Goal: Task Accomplishment & Management: Manage account settings

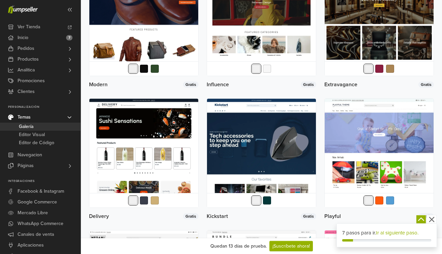
scroll to position [988, 0]
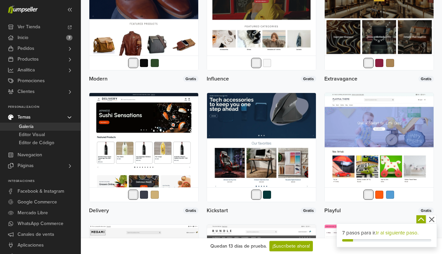
click at [263, 151] on img at bounding box center [261, 147] width 109 height 109
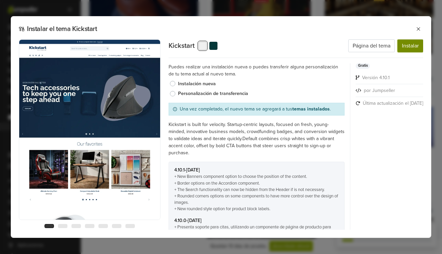
click at [404, 48] on button "Instalar" at bounding box center [411, 45] width 26 height 13
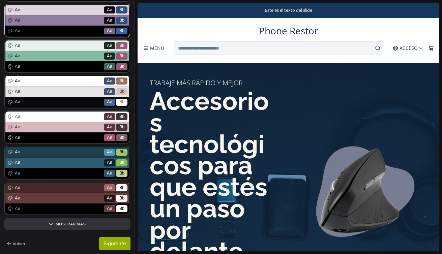
scroll to position [176, 0]
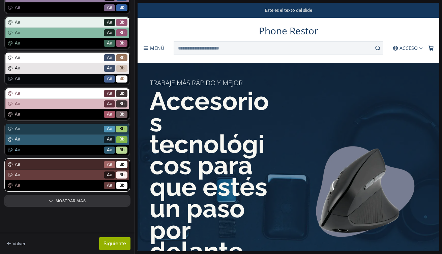
click at [79, 168] on span "Aa" at bounding box center [57, 165] width 89 height 7
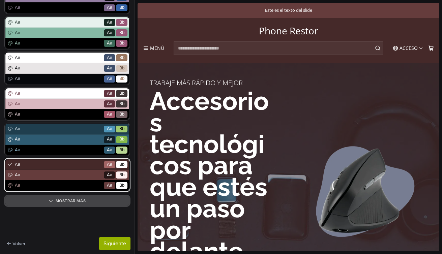
click at [73, 204] on button "Mostrar más" at bounding box center [67, 200] width 124 height 9
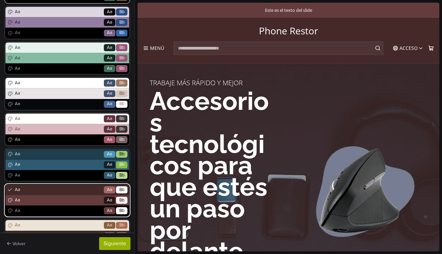
scroll to position [172, 0]
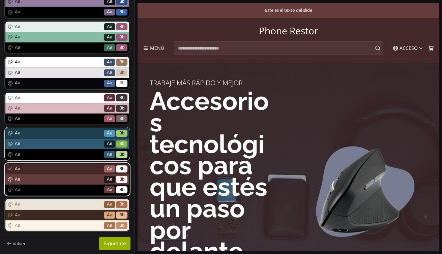
click at [72, 138] on div "Aa Go Aa Bb" at bounding box center [67, 133] width 124 height 10
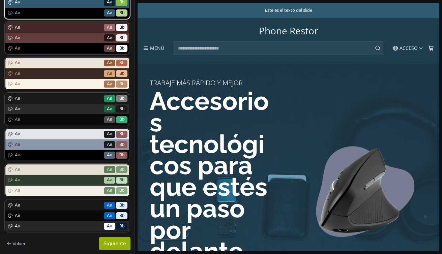
scroll to position [390, 0]
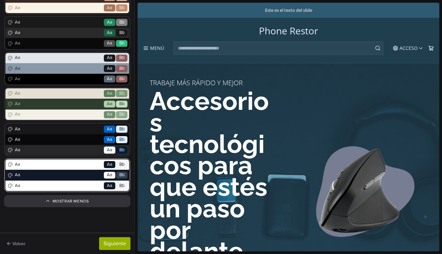
click at [67, 173] on span "Aa" at bounding box center [57, 175] width 89 height 7
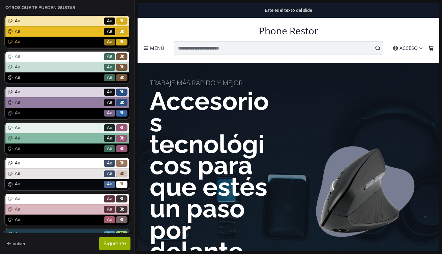
scroll to position [0, 0]
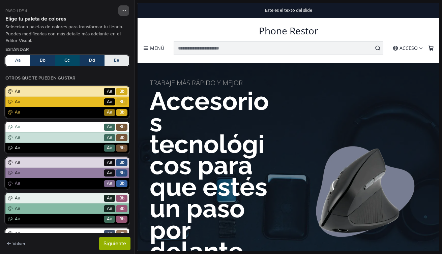
click at [123, 14] on button "button" at bounding box center [123, 10] width 11 height 10
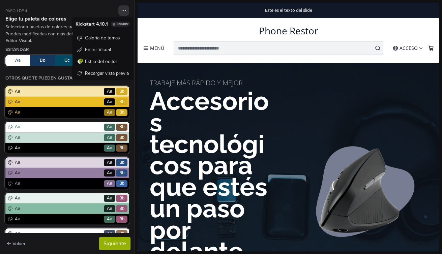
click at [110, 12] on div "Paso 1 de 4 Kickstart 4.10.1 Borrador Galería de temas Editor Visual A Estilo d…" at bounding box center [67, 10] width 124 height 10
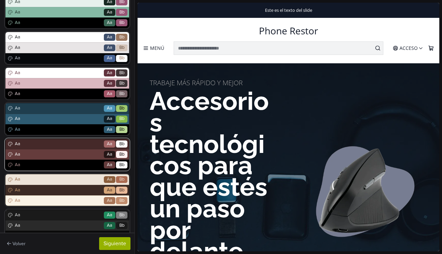
scroll to position [199, 0]
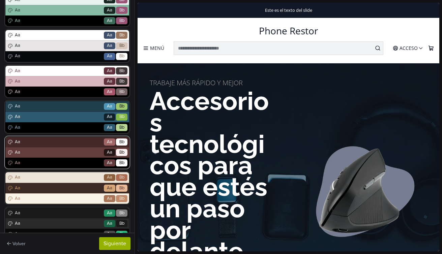
click at [79, 157] on div "Aa Go Aa Bb" at bounding box center [67, 152] width 124 height 10
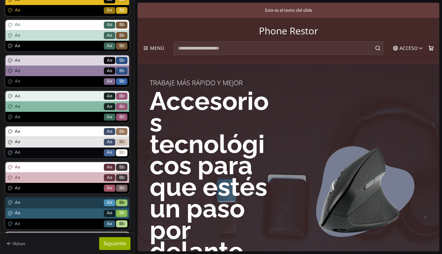
scroll to position [103, 0]
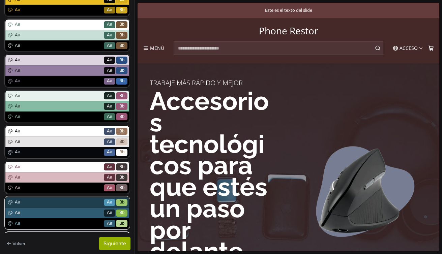
click at [64, 208] on div "Aa Go Aa Bb" at bounding box center [67, 213] width 124 height 10
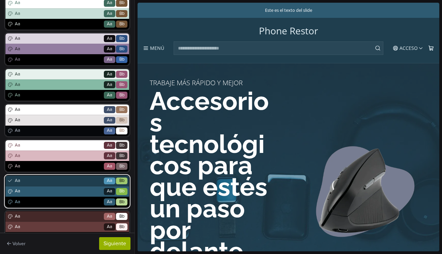
scroll to position [128, 0]
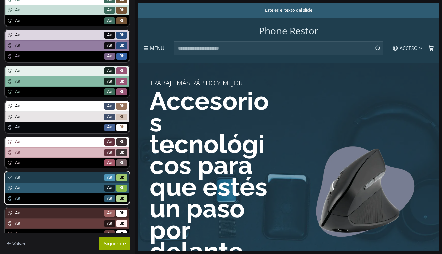
click at [65, 190] on span "Aa" at bounding box center [57, 188] width 89 height 7
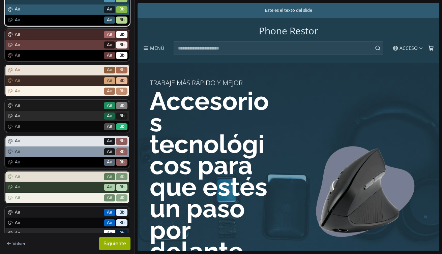
scroll to position [308, 0]
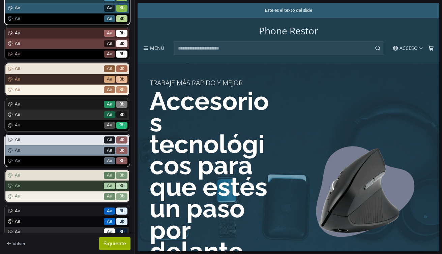
click at [63, 151] on span "Aa" at bounding box center [57, 150] width 89 height 7
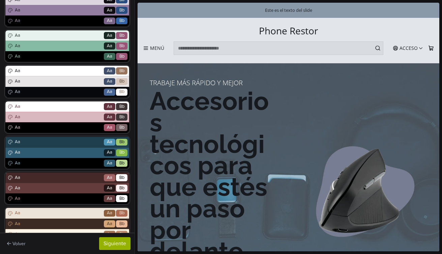
scroll to position [163, 0]
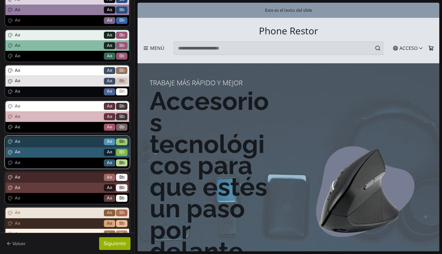
click at [66, 152] on span "Aa" at bounding box center [57, 152] width 89 height 7
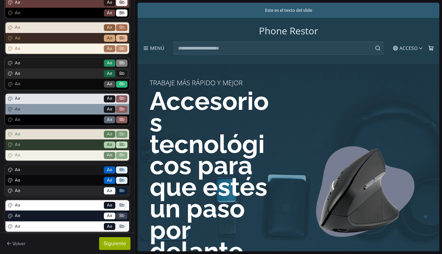
scroll to position [390, 0]
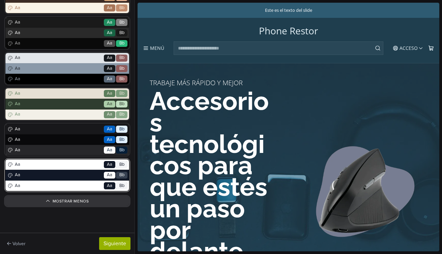
click at [61, 169] on div "Aa Go Aa Bb" at bounding box center [67, 165] width 124 height 10
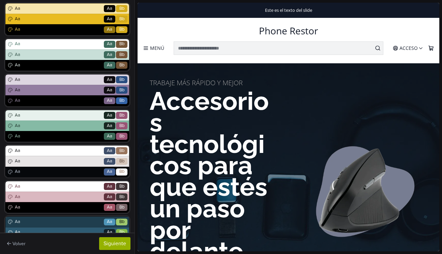
scroll to position [90, 0]
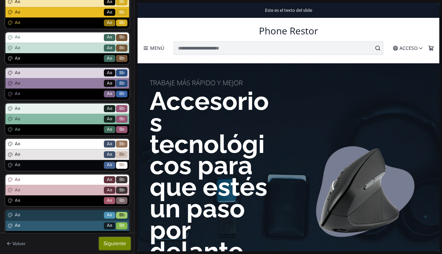
click at [116, 245] on button "Siguiente" at bounding box center [114, 243] width 31 height 13
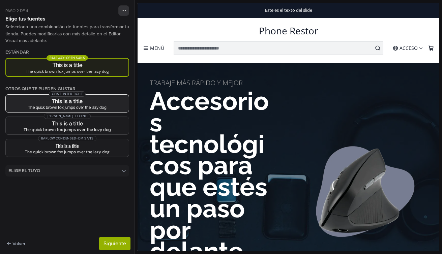
click at [99, 104] on h3 "This is a title" at bounding box center [67, 101] width 112 height 5
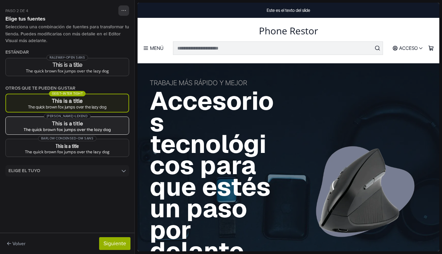
click at [101, 123] on h3 "This is a title" at bounding box center [67, 123] width 112 height 5
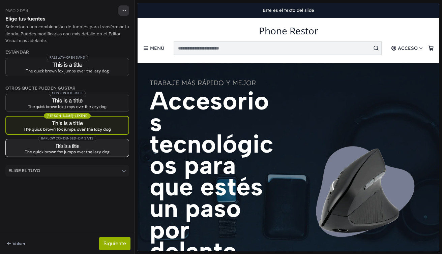
click at [105, 140] on div "Barlow Condensed + DM Sans" at bounding box center [67, 138] width 123 height 7
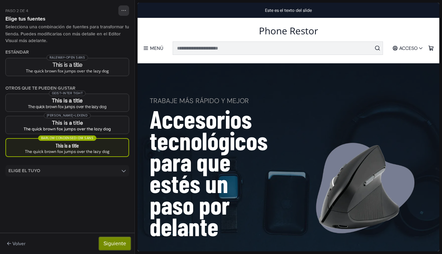
click at [115, 241] on button "Siguiente" at bounding box center [114, 243] width 31 height 13
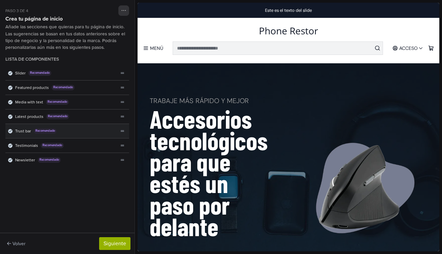
scroll to position [0, 0]
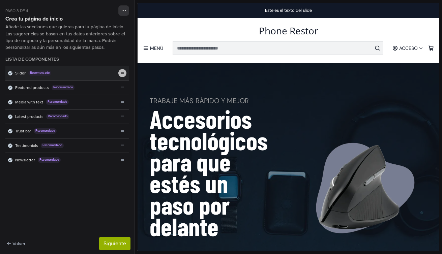
click at [122, 72] on icon "theme_generator.components.drag_reorder" at bounding box center [123, 73] width 4 height 4
click at [26, 72] on div "Slider Recomendado" at bounding box center [61, 73] width 113 height 14
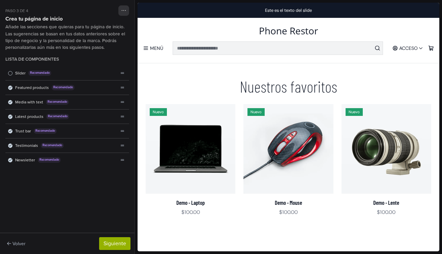
click at [26, 72] on div "Slider Recomendado" at bounding box center [61, 73] width 113 height 14
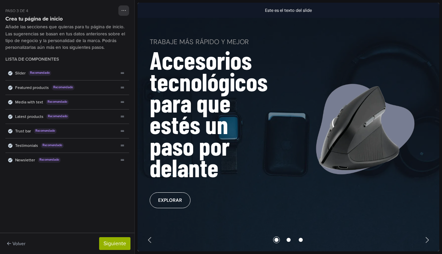
scroll to position [61, 0]
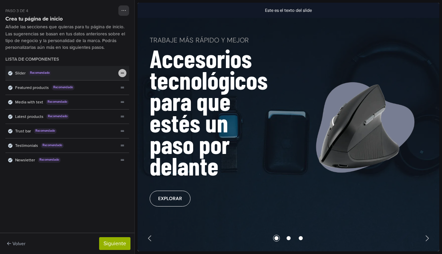
click at [123, 74] on icon "theme_generator.components.drag_reorder" at bounding box center [123, 73] width 4 height 4
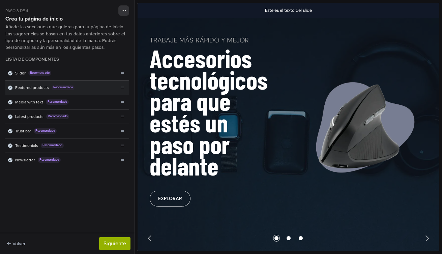
click at [11, 87] on icon "Lista de componentes" at bounding box center [10, 87] width 3 height 3
click at [11, 87] on span "Lista de componentes" at bounding box center [10, 88] width 4 height 4
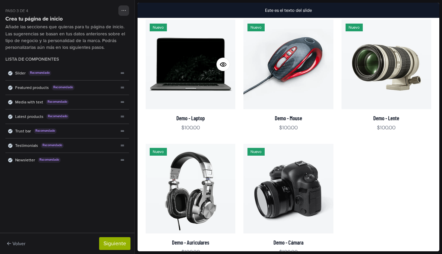
scroll to position [334, 0]
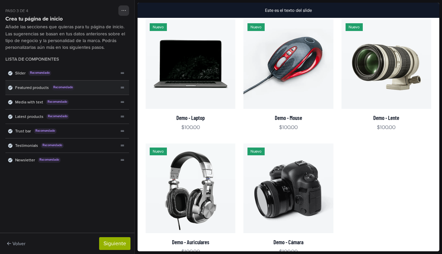
click at [11, 88] on span "Lista de componentes" at bounding box center [10, 88] width 4 height 4
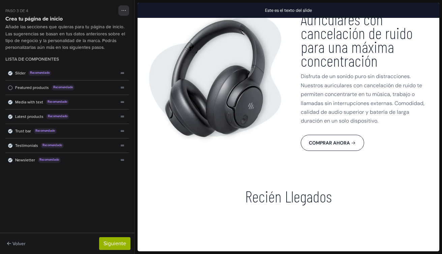
click at [11, 88] on span "Lista de componentes" at bounding box center [10, 88] width 4 height 4
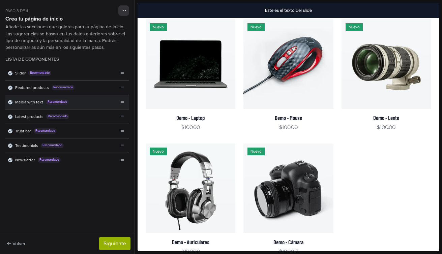
click at [11, 101] on icon "Lista de componentes" at bounding box center [10, 102] width 3 height 3
click at [11, 101] on span "Lista de componentes" at bounding box center [10, 102] width 4 height 4
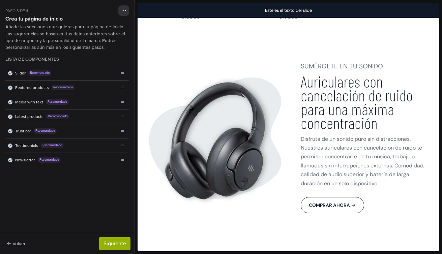
scroll to position [580, 0]
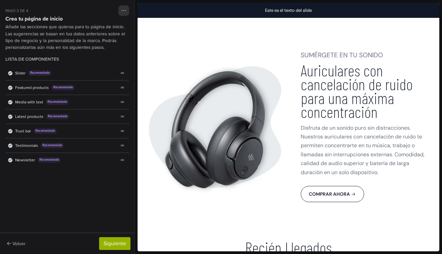
click at [11, 101] on icon "Lista de componentes" at bounding box center [10, 102] width 3 height 3
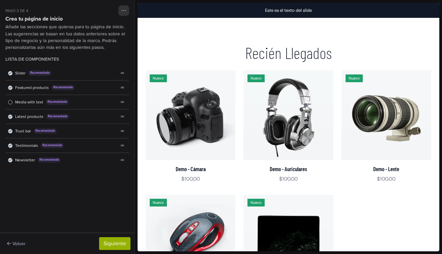
click at [11, 101] on span "Lista de componentes" at bounding box center [10, 102] width 4 height 4
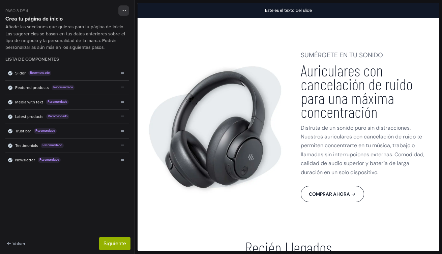
click at [11, 101] on icon "Lista de componentes" at bounding box center [10, 102] width 3 height 3
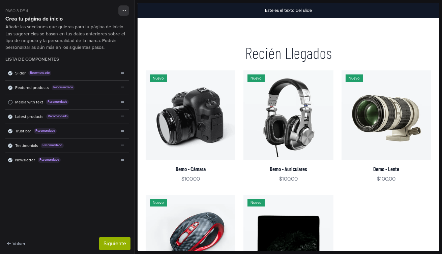
click at [11, 101] on span "Lista de componentes" at bounding box center [10, 102] width 4 height 4
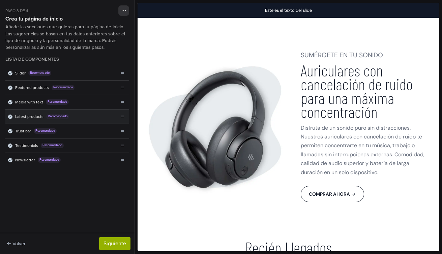
click at [13, 115] on div "Latest products Recomendado" at bounding box center [61, 117] width 113 height 14
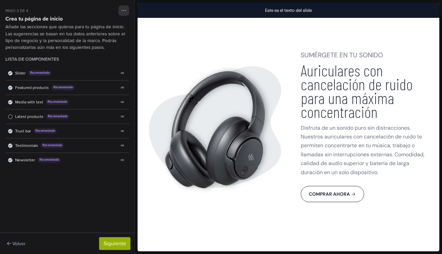
click at [13, 115] on div "Latest products Recomendado" at bounding box center [61, 117] width 113 height 14
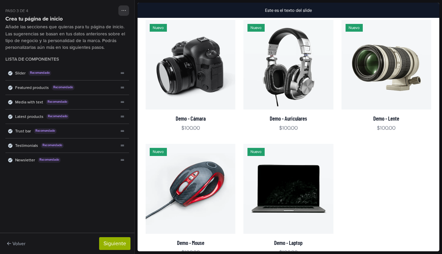
scroll to position [826, 0]
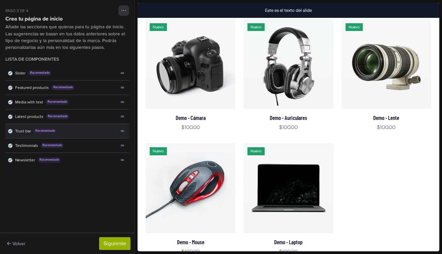
click at [13, 132] on div "Trust bar Recomendado" at bounding box center [61, 131] width 113 height 14
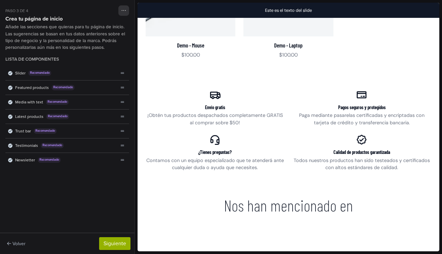
scroll to position [1027, 0]
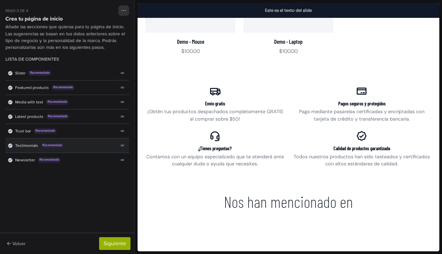
click at [12, 145] on div "Testimonials Recomendado" at bounding box center [61, 146] width 113 height 14
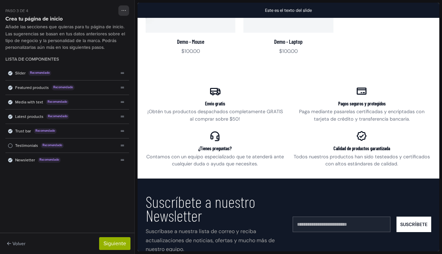
click at [12, 145] on div "Testimonials Recomendado" at bounding box center [61, 146] width 113 height 14
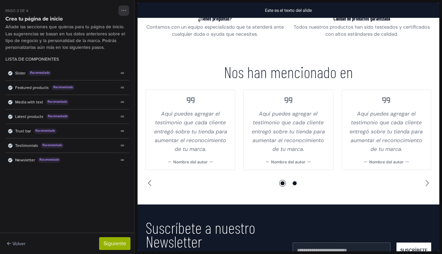
scroll to position [1157, 0]
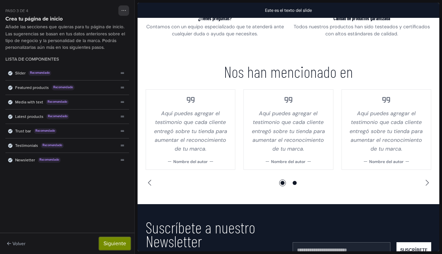
click at [112, 241] on button "Siguiente" at bounding box center [114, 243] width 31 height 13
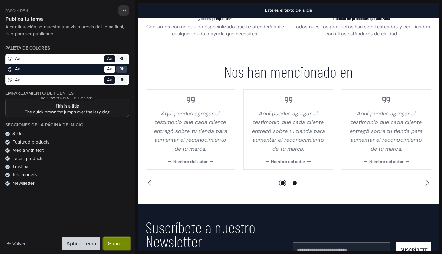
click at [120, 246] on button "Guardar" at bounding box center [116, 243] width 27 height 13
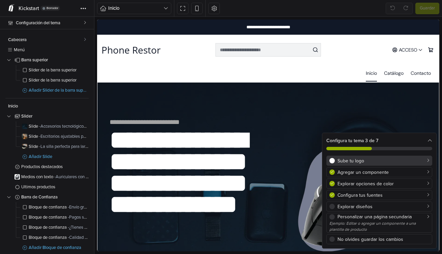
click at [356, 159] on div "Sube tu logo" at bounding box center [384, 161] width 92 height 7
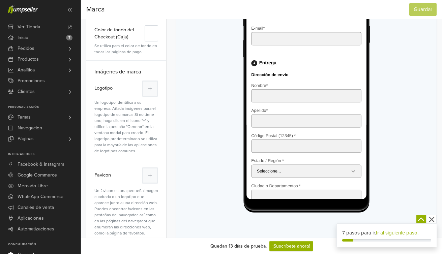
scroll to position [137, 0]
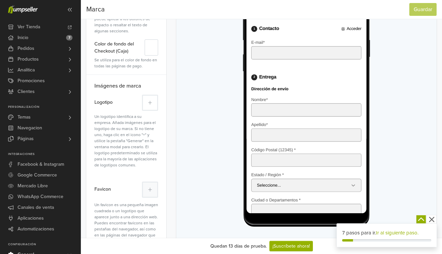
click at [149, 104] on icon at bounding box center [150, 103] width 4 height 5
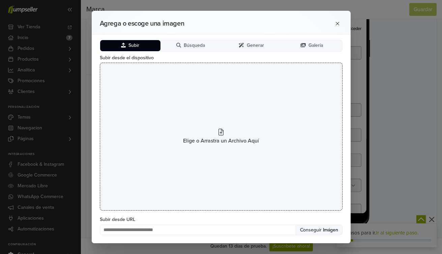
click at [166, 116] on div "Elige o Arrastra un Archivo Aquí" at bounding box center [221, 137] width 243 height 148
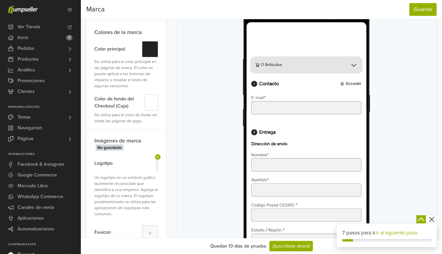
scroll to position [83, 0]
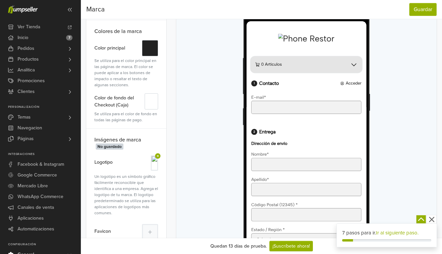
click at [152, 167] on img at bounding box center [154, 163] width 5 height 13
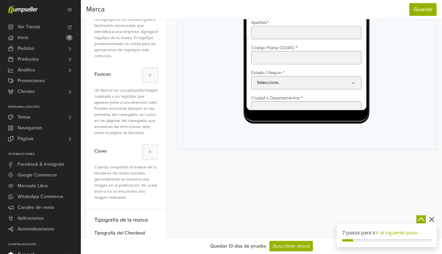
scroll to position [241, 0]
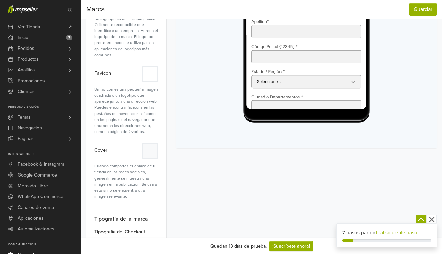
click at [149, 72] on button at bounding box center [150, 74] width 16 height 16
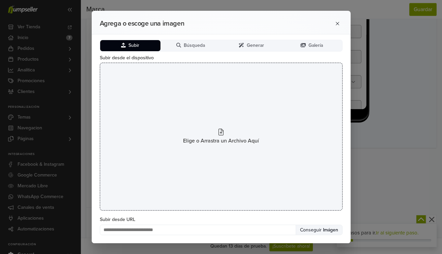
click at [170, 123] on div "Elige o Arrastra un Archivo Aquí" at bounding box center [221, 137] width 243 height 148
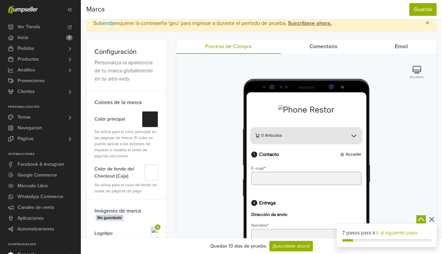
scroll to position [0, 0]
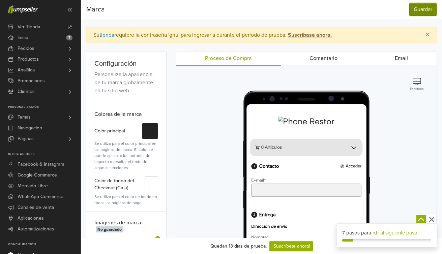
click at [428, 7] on button "Guardar" at bounding box center [423, 9] width 27 height 13
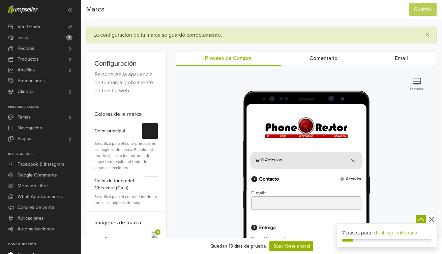
click at [420, 221] on icon "button" at bounding box center [421, 220] width 8 height 8
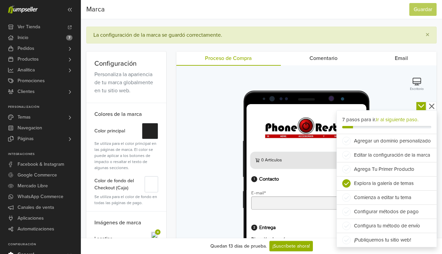
click at [377, 156] on li "Editar la configuración de la marca" at bounding box center [387, 155] width 100 height 14
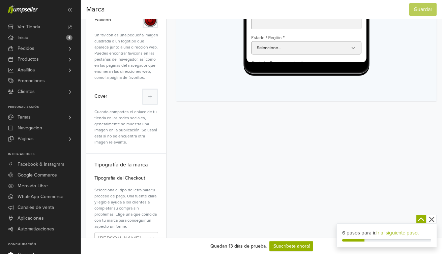
scroll to position [311, 0]
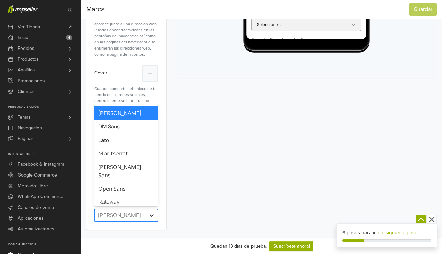
click at [149, 218] on icon at bounding box center [151, 215] width 7 height 7
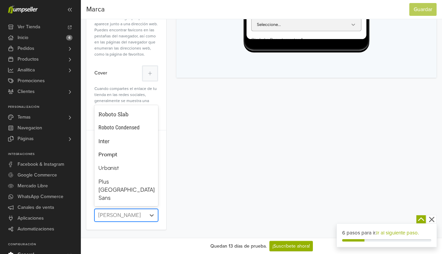
scroll to position [117, 0]
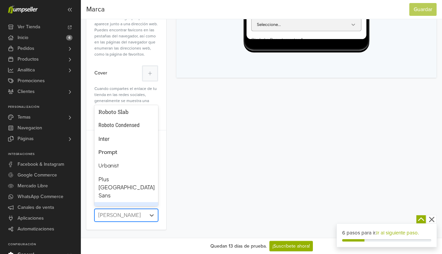
click at [125, 205] on div "Poppins" at bounding box center [126, 209] width 56 height 8
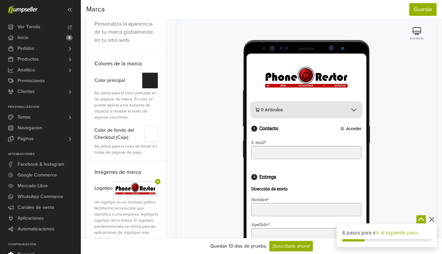
scroll to position [0, 0]
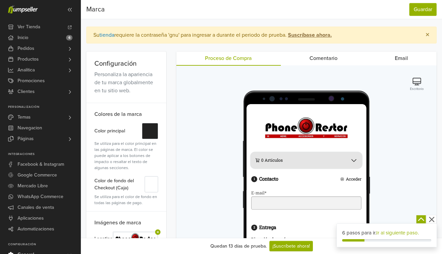
click at [419, 222] on icon "button" at bounding box center [421, 220] width 8 height 8
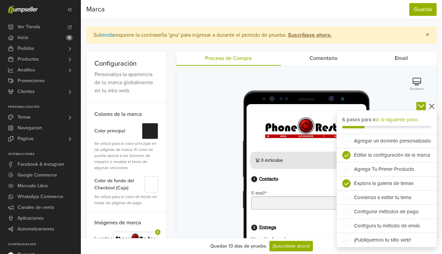
click at [392, 171] on li "Agrega Tu Primer Producto" at bounding box center [387, 169] width 100 height 14
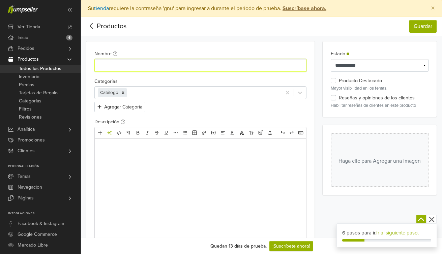
click at [182, 67] on input "Nombre" at bounding box center [200, 65] width 212 height 13
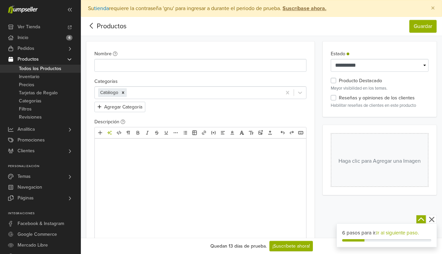
click at [211, 123] on div "Nombre Categorías Catálogo Agregar Categoría Descripción Editor de texto enriqu…" at bounding box center [200, 144] width 228 height 207
click at [301, 93] on icon at bounding box center [300, 93] width 4 height 2
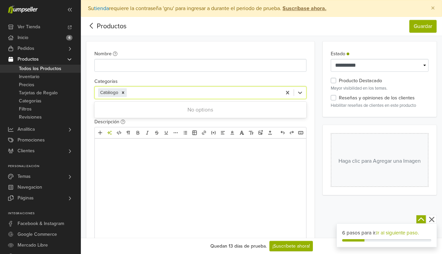
click at [253, 92] on div at bounding box center [203, 92] width 150 height 9
click at [138, 109] on button "Agregar Categoría" at bounding box center [119, 107] width 51 height 10
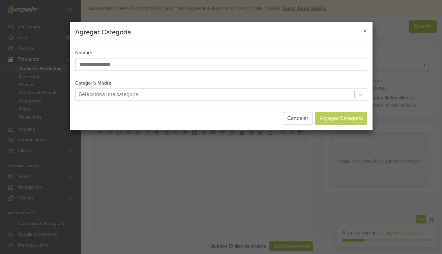
click at [139, 103] on div "Nombre Categoría Madre Selecciona una categoría" at bounding box center [221, 75] width 303 height 63
click at [144, 95] on div at bounding box center [215, 94] width 272 height 9
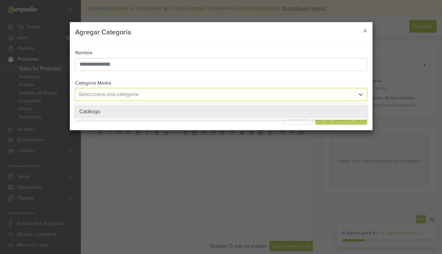
click at [115, 108] on div "Catálogo" at bounding box center [221, 111] width 292 height 13
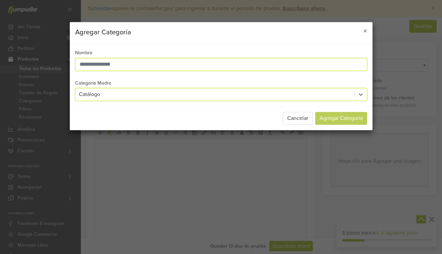
click at [102, 64] on input "text" at bounding box center [221, 64] width 292 height 13
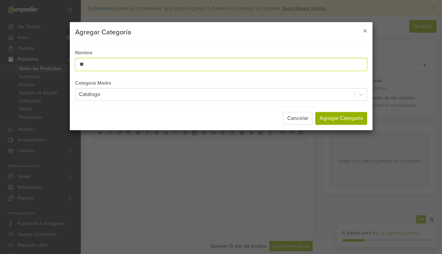
type input "*"
type input "*******"
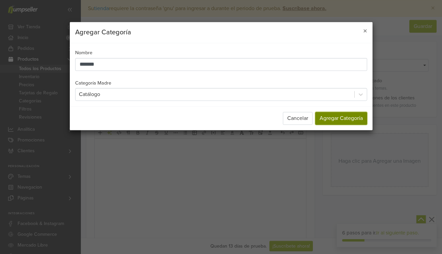
click at [333, 122] on button "Agregar Categoría" at bounding box center [341, 118] width 52 height 13
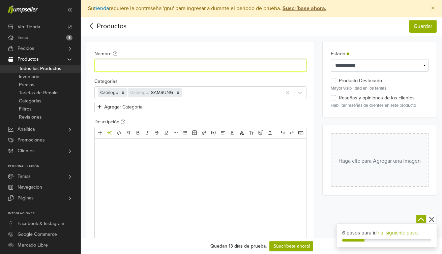
click at [130, 65] on input "Nombre" at bounding box center [200, 65] width 212 height 13
type input "**********"
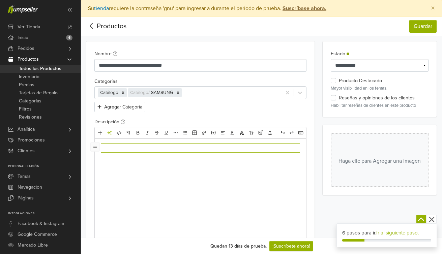
click at [186, 161] on div at bounding box center [200, 189] width 211 height 101
type textarea "**********"
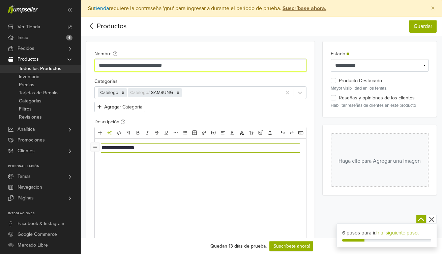
click at [120, 65] on input "**********" at bounding box center [200, 65] width 212 height 13
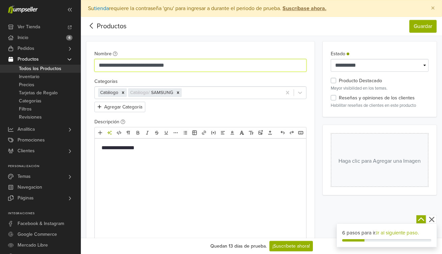
type input "**********"
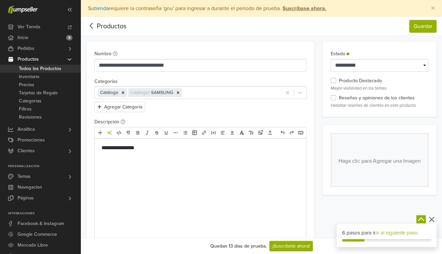
click at [122, 148] on p "**********" at bounding box center [201, 148] width 198 height 8
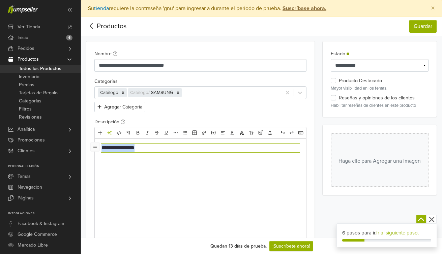
drag, startPoint x: 158, startPoint y: 146, endPoint x: 100, endPoint y: 143, distance: 58.4
click at [102, 145] on p "**********" at bounding box center [201, 148] width 198 height 8
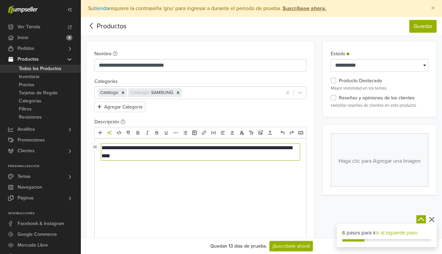
type textarea "**********"
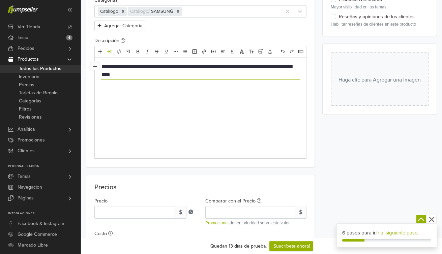
scroll to position [83, 0]
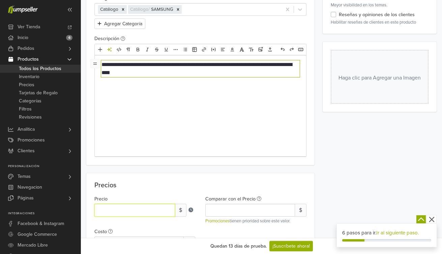
click at [139, 209] on input "*" at bounding box center [134, 210] width 81 height 13
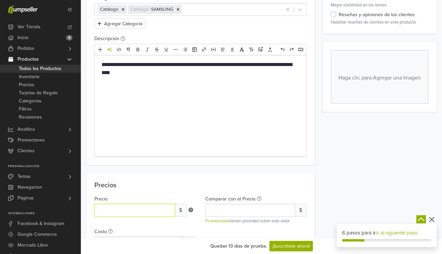
type input "***"
click at [195, 193] on div "Precio *** $ Comparar con el Precio $ Promociones tienen prioridad sobre este v…" at bounding box center [200, 228] width 222 height 72
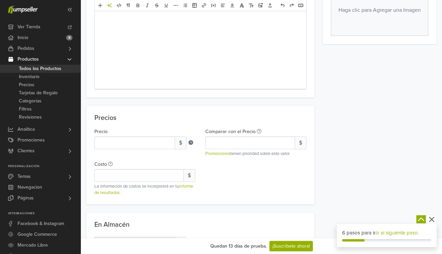
scroll to position [154, 0]
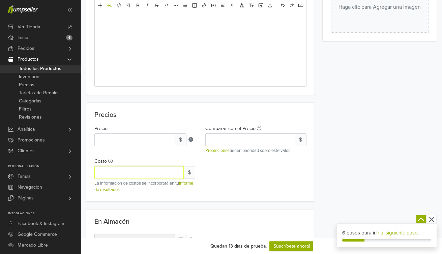
click at [143, 172] on input "Costo" at bounding box center [138, 172] width 89 height 13
type input "***"
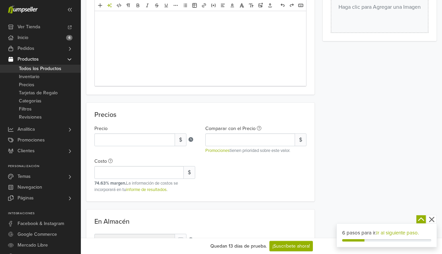
click at [207, 189] on div "Precio *** $ Comparar con el Precio $ Promociones tienen prioridad sobre este v…" at bounding box center [200, 158] width 222 height 72
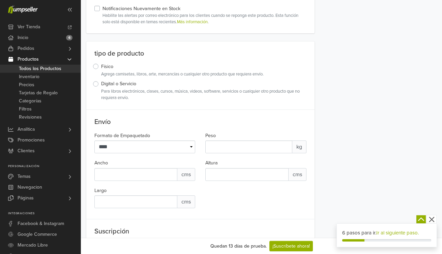
scroll to position [407, 0]
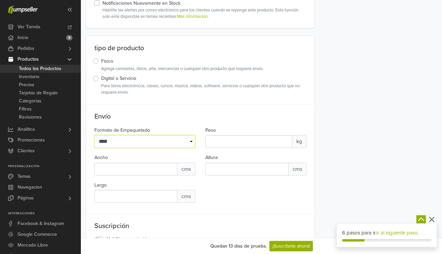
click at [179, 143] on select "**** ********" at bounding box center [144, 141] width 101 height 13
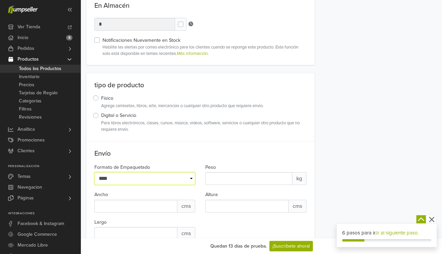
scroll to position [0, 0]
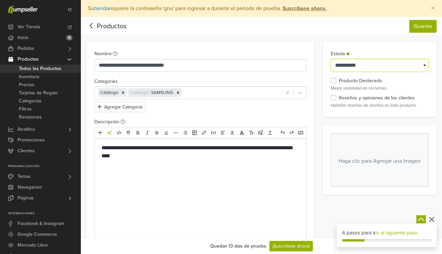
click at [424, 64] on select "**********" at bounding box center [380, 65] width 98 height 13
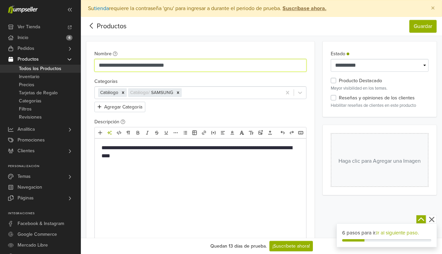
drag, startPoint x: 202, startPoint y: 65, endPoint x: 166, endPoint y: 66, distance: 36.8
click at [165, 66] on input "**********" at bounding box center [200, 65] width 212 height 13
type input "**********"
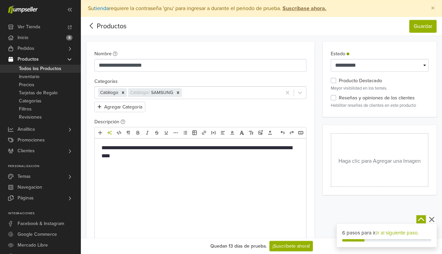
click at [368, 153] on button "Haga clic para Agregar una Imagen" at bounding box center [380, 160] width 98 height 54
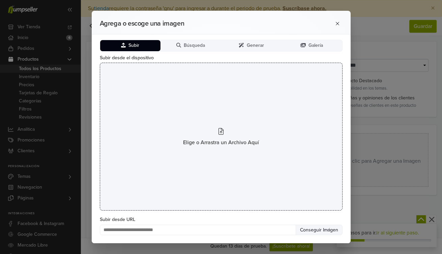
click at [193, 137] on div "Elige o Arrastra un Archivo Aquí" at bounding box center [221, 137] width 243 height 148
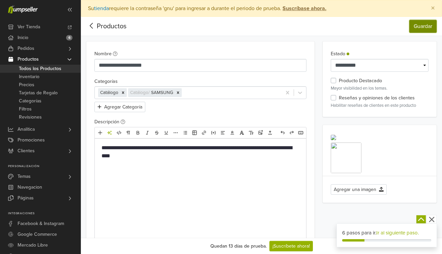
click at [419, 27] on button "Guardar" at bounding box center [423, 26] width 27 height 13
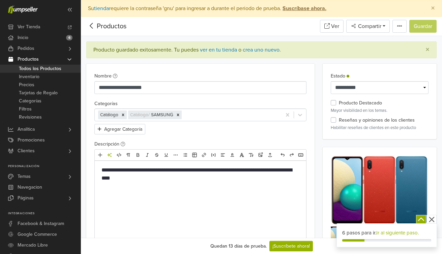
click at [95, 27] on icon at bounding box center [91, 26] width 10 height 8
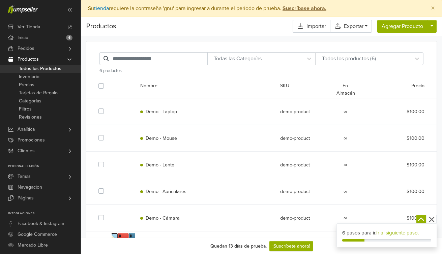
click at [107, 82] on label at bounding box center [107, 82] width 0 height 0
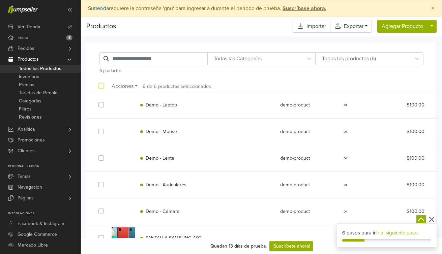
scroll to position [33, 0]
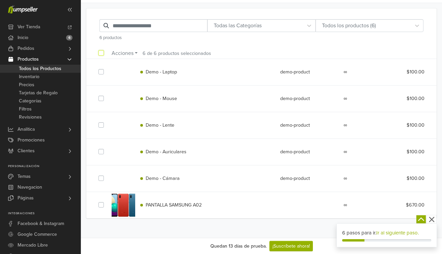
click at [107, 201] on label at bounding box center [107, 201] width 0 height 0
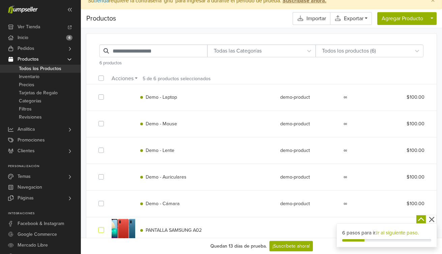
scroll to position [0, 0]
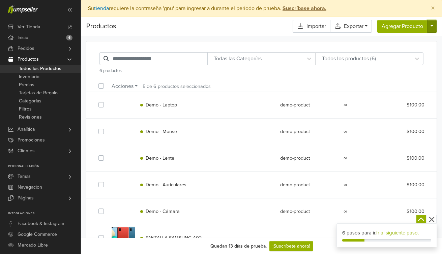
click at [431, 29] on button "button" at bounding box center [431, 26] width 9 height 13
click at [244, 38] on div "Todas las Categorías Todos los productos (6) 6 productos Acciones Seleccionar T…" at bounding box center [261, 150] width 361 height 229
click at [192, 211] on div "Demo - Cámara" at bounding box center [205, 211] width 140 height 7
click at [107, 101] on label at bounding box center [107, 101] width 0 height 0
click at [107, 128] on label at bounding box center [107, 128] width 0 height 0
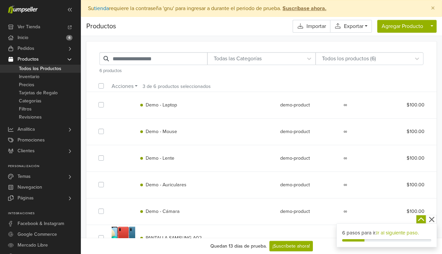
click at [107, 82] on label at bounding box center [107, 82] width 0 height 0
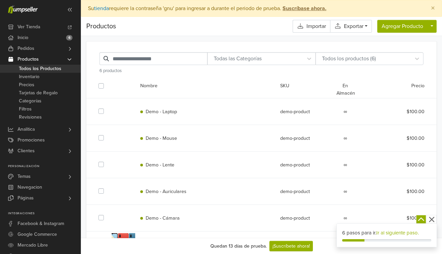
click at [168, 113] on span "Demo - Laptop" at bounding box center [161, 112] width 31 height 6
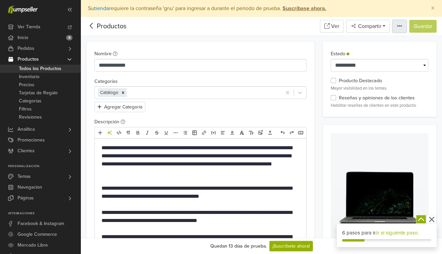
click at [397, 27] on icon "button" at bounding box center [399, 25] width 5 height 5
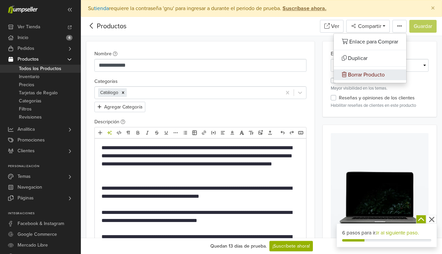
click at [374, 76] on span "Borrar Producto" at bounding box center [366, 75] width 37 height 7
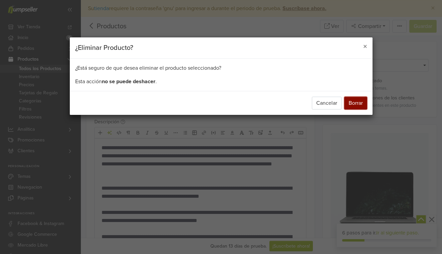
click at [361, 101] on button "Borrar" at bounding box center [355, 103] width 23 height 13
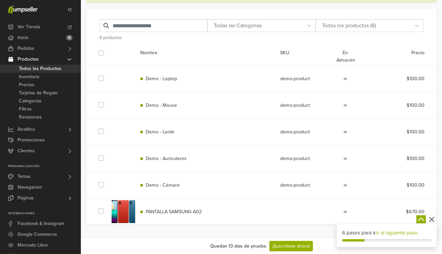
scroll to position [56, 0]
click at [177, 83] on div "Demo - Laptop demo-product ∞ $100.00" at bounding box center [261, 78] width 336 height 26
click at [158, 132] on span "Demo - Lente" at bounding box center [160, 132] width 29 height 6
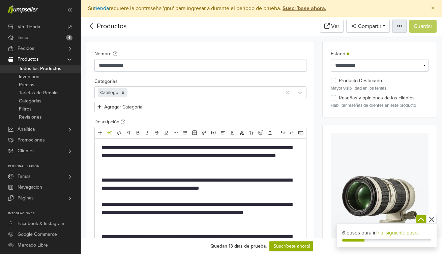
click at [398, 27] on icon "button" at bounding box center [399, 25] width 5 height 5
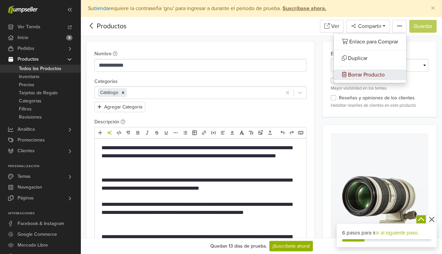
click at [368, 74] on span "Borrar Producto" at bounding box center [366, 75] width 37 height 7
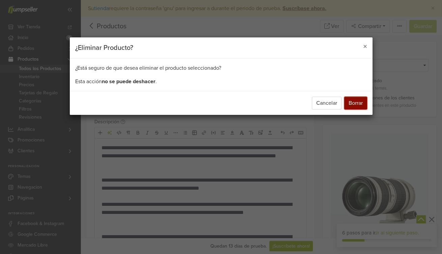
click at [356, 104] on button "Borrar" at bounding box center [355, 103] width 23 height 13
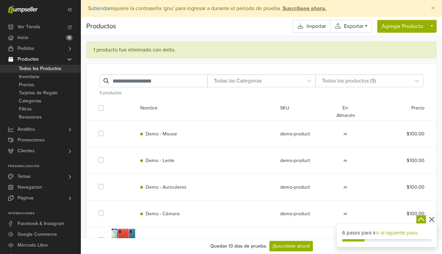
click at [100, 27] on span "Productos" at bounding box center [101, 26] width 30 height 10
